Goal: Task Accomplishment & Management: Manage account settings

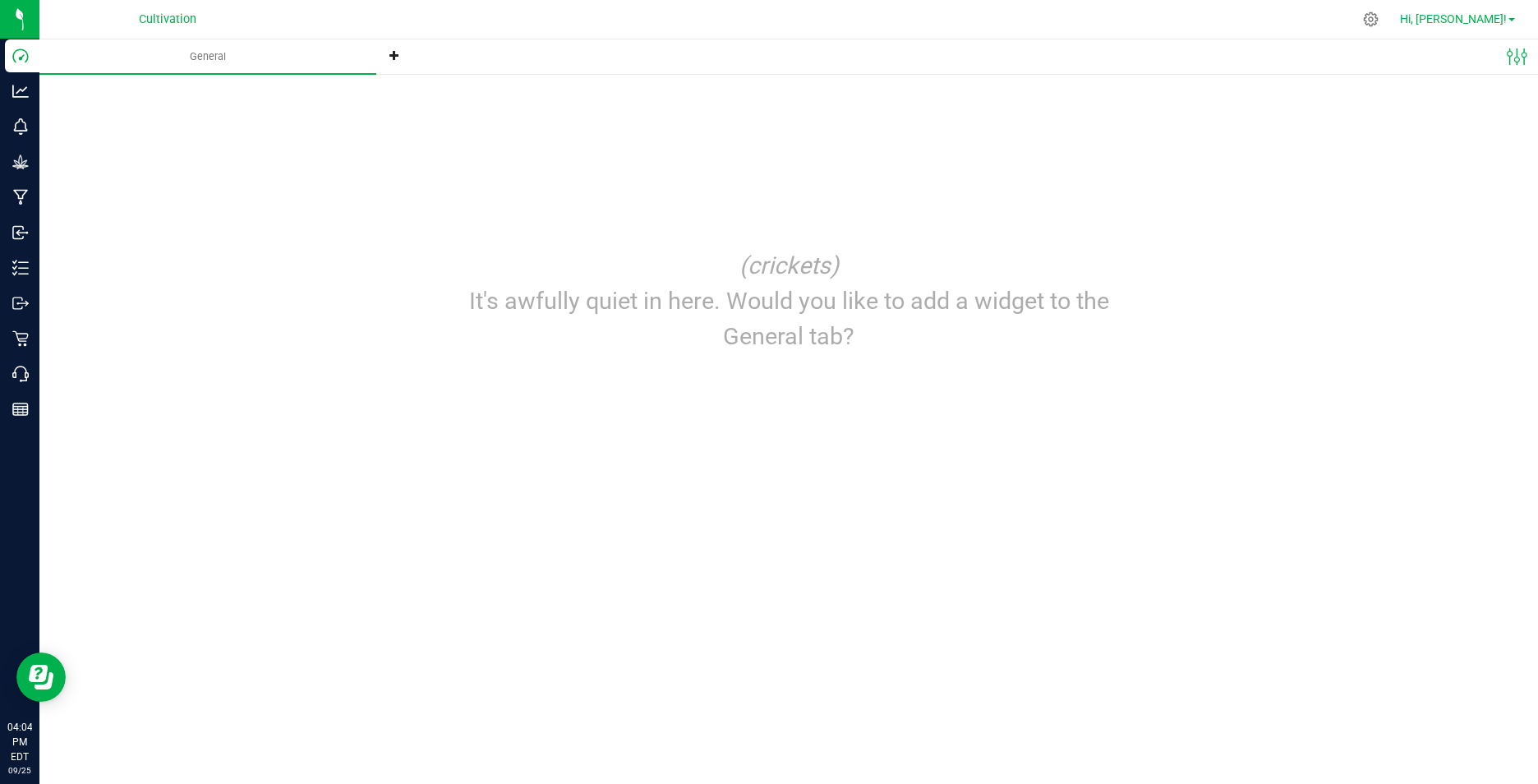
click at [1502, 17] on span "Hi, [PERSON_NAME]!" at bounding box center [1454, 19] width 107 height 13
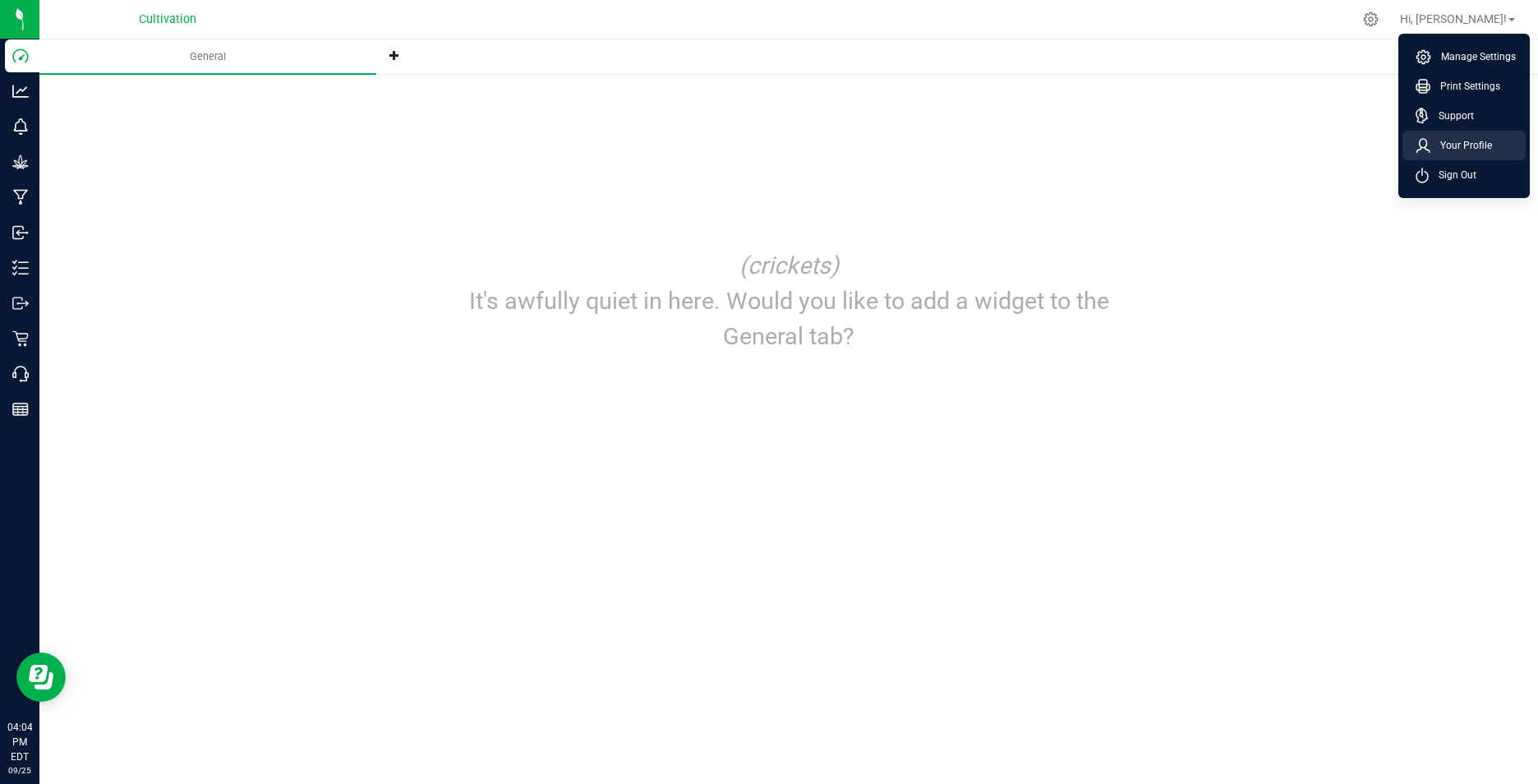
click at [1456, 142] on span "Your Profile" at bounding box center [1461, 144] width 61 height 16
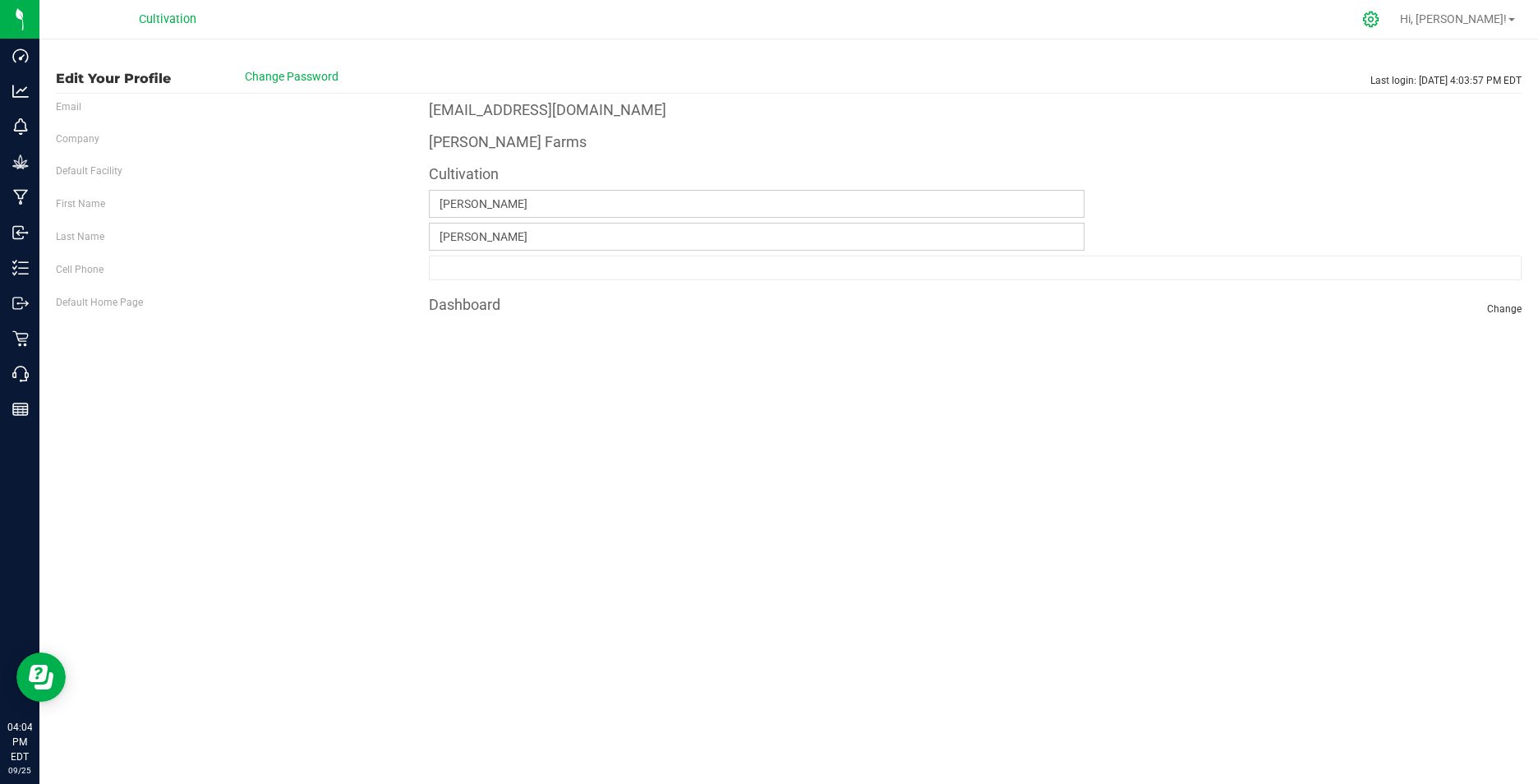
click at [1379, 16] on icon at bounding box center [1371, 19] width 17 height 17
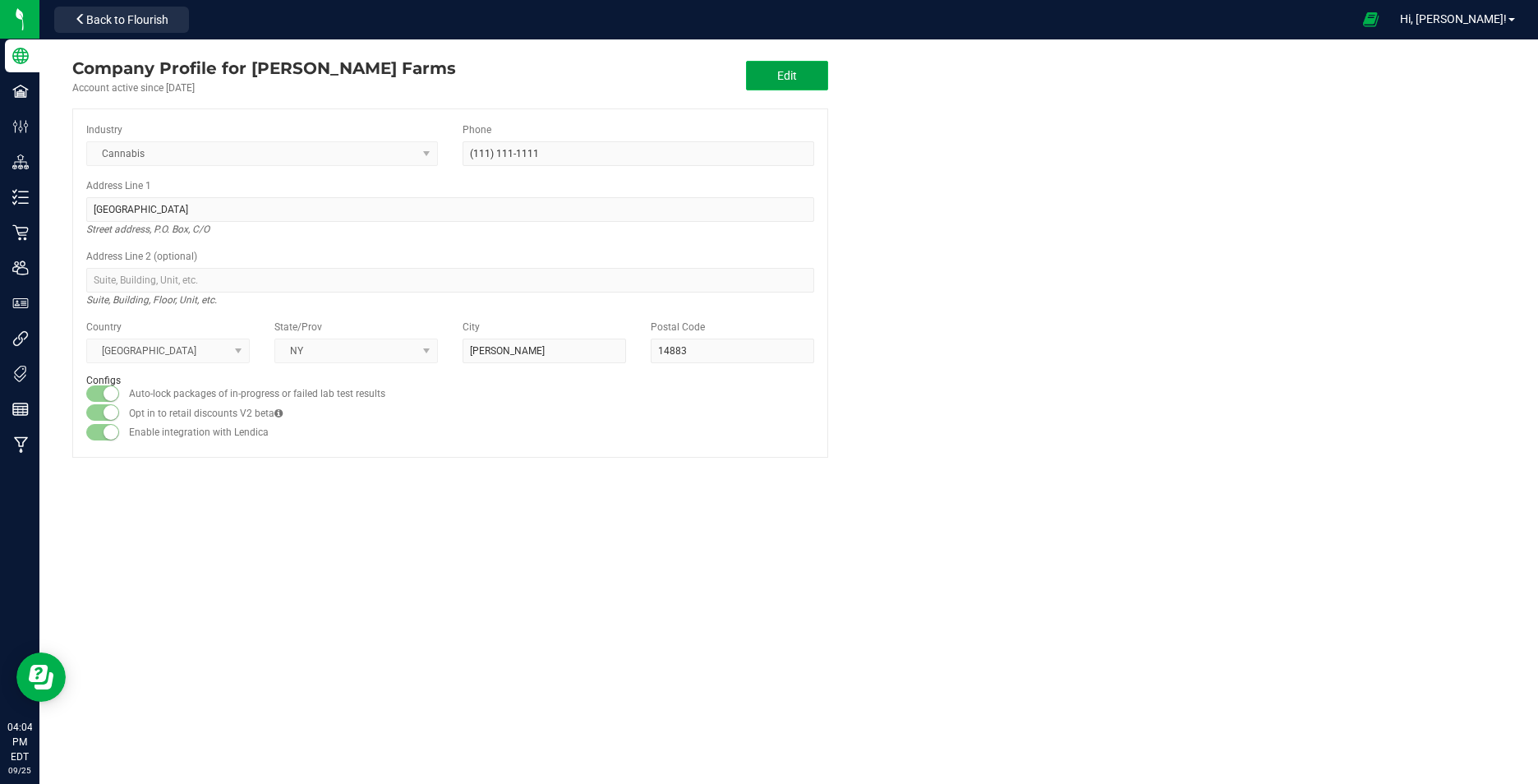
click at [780, 74] on span "Edit" at bounding box center [787, 76] width 20 height 13
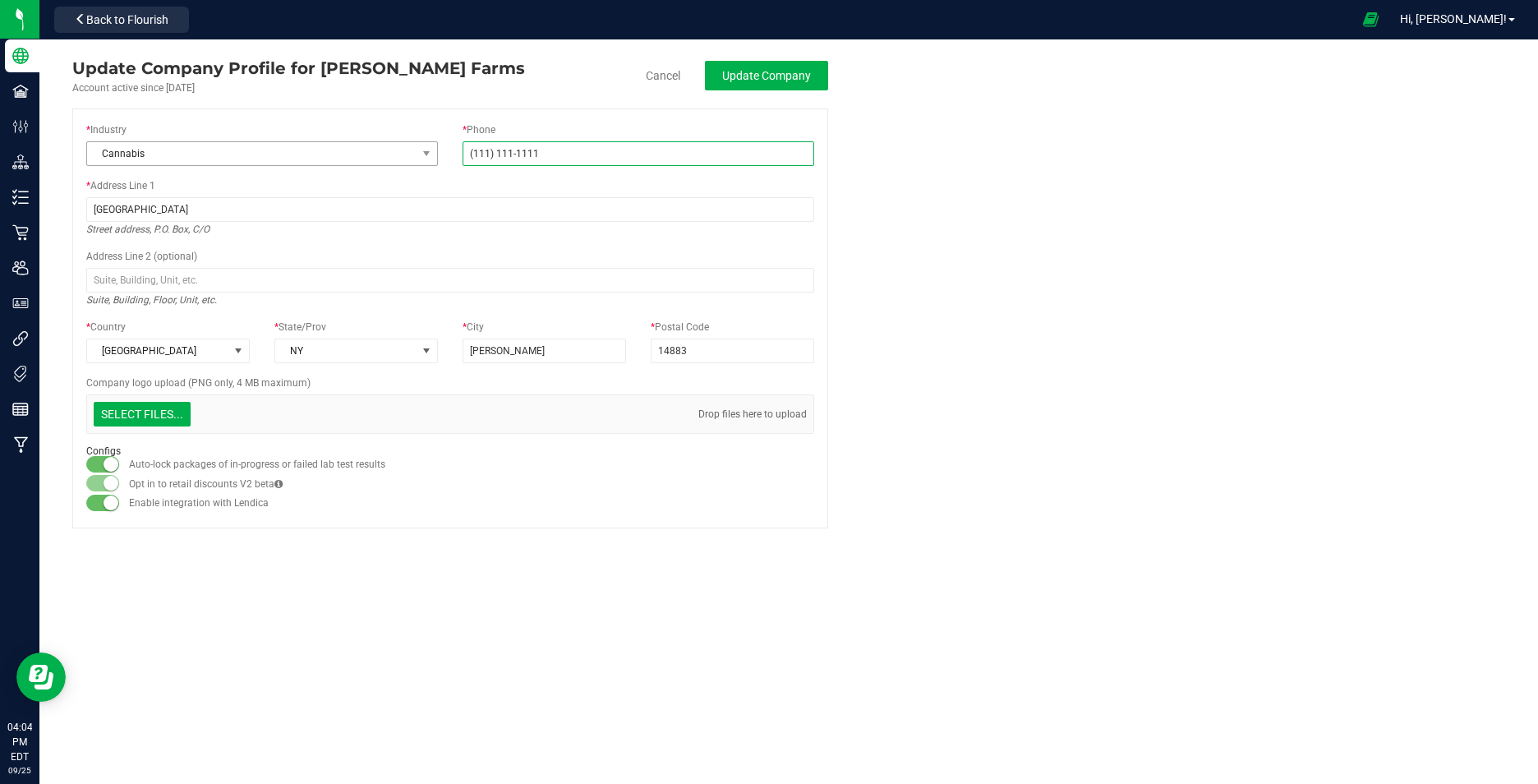
drag, startPoint x: 442, startPoint y: 155, endPoint x: 367, endPoint y: 155, distance: 75.0
click at [367, 155] on div "* Industry Cannabis * Phone [PHONE_NUMBER]" at bounding box center [450, 150] width 753 height 55
click at [760, 76] on span "Update Company" at bounding box center [766, 76] width 89 height 13
type input "[PHONE_NUMBER]"
